Goal: Navigation & Orientation: Find specific page/section

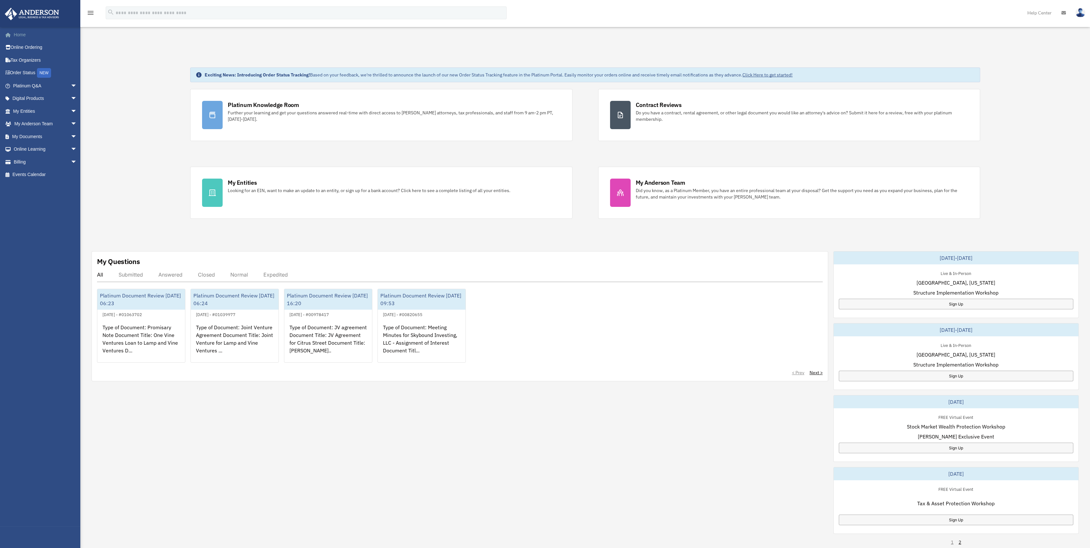
click at [40, 38] on link "Home" at bounding box center [45, 34] width 82 height 13
click at [24, 35] on link "Home" at bounding box center [45, 34] width 82 height 13
click at [49, 163] on link "Billing arrow_drop_down" at bounding box center [45, 161] width 82 height 13
click at [71, 163] on span "arrow_drop_down" at bounding box center [77, 161] width 13 height 13
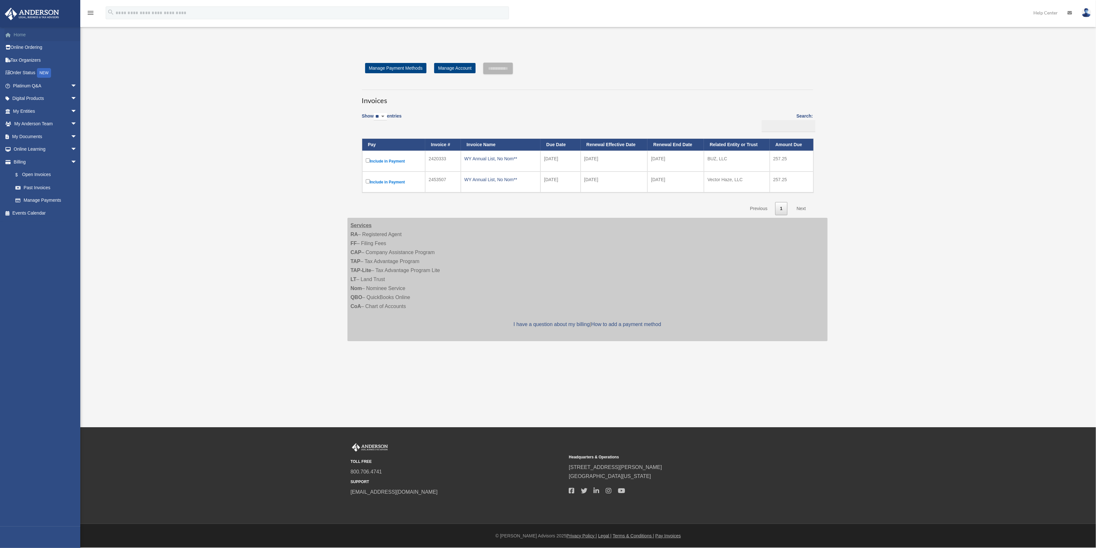
click at [22, 38] on link "Home" at bounding box center [45, 34] width 82 height 13
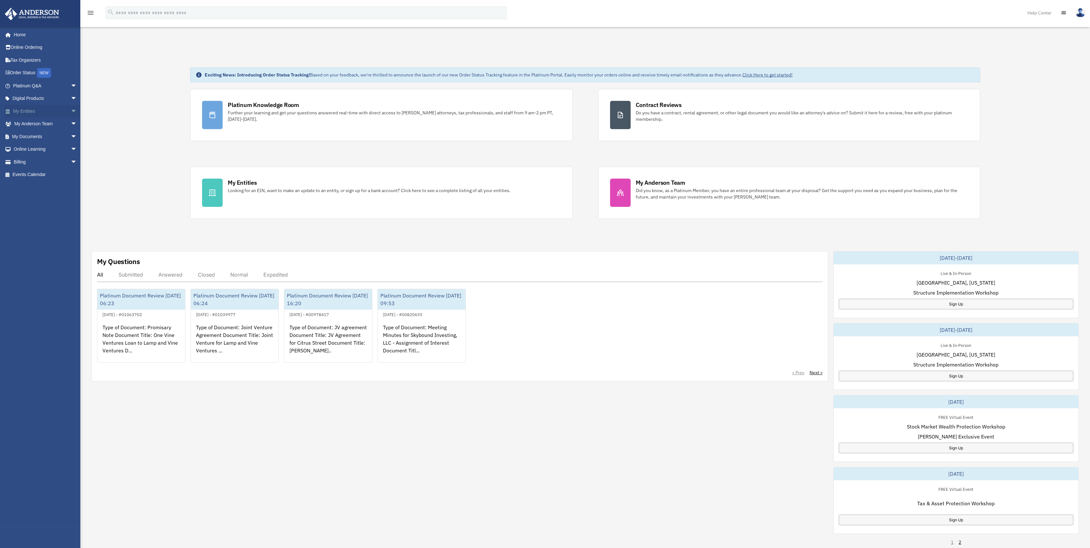
click at [28, 115] on link "My Entities arrow_drop_down" at bounding box center [45, 111] width 82 height 13
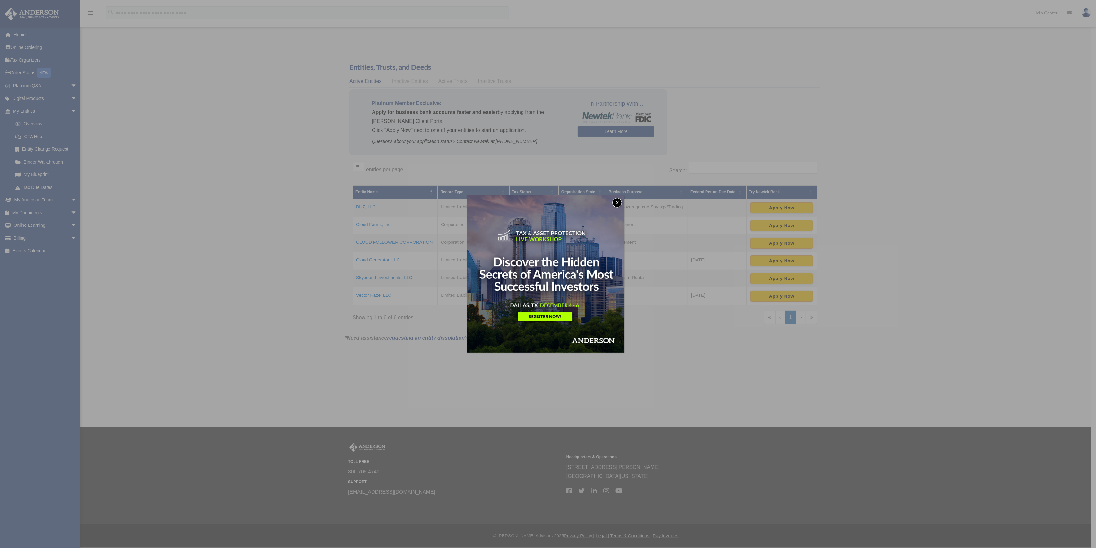
click at [620, 204] on button "x" at bounding box center [618, 203] width 10 height 10
